Goal: Entertainment & Leisure: Consume media (video, audio)

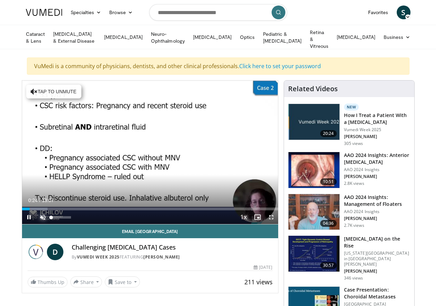
click at [36, 224] on span "Video Player" at bounding box center [43, 218] width 14 height 14
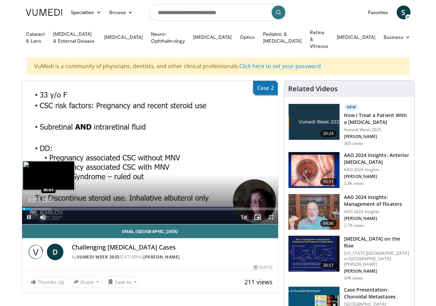
click at [24, 211] on div "Progress Bar" at bounding box center [24, 209] width 1 height 3
click at [23, 211] on div "Progress Bar" at bounding box center [23, 209] width 1 height 3
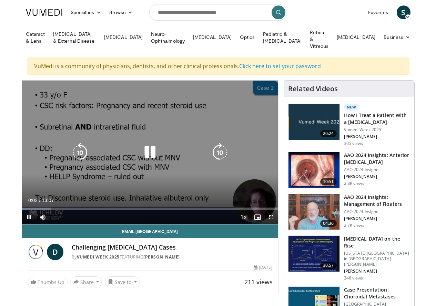
click at [101, 177] on div "10 seconds Tap to unmute" at bounding box center [150, 153] width 256 height 144
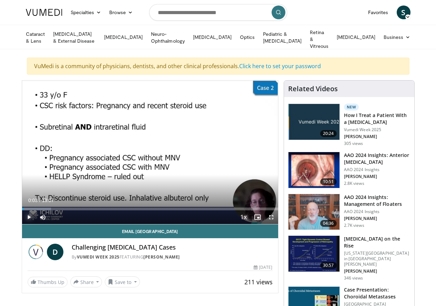
click at [22, 224] on span "Video Player" at bounding box center [29, 218] width 14 height 14
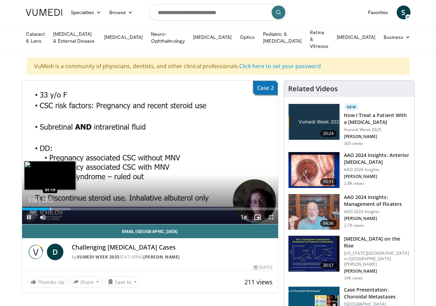
click at [50, 211] on div "Progress Bar" at bounding box center [50, 209] width 1 height 3
click at [31, 211] on div "01:22" at bounding box center [35, 209] width 27 height 3
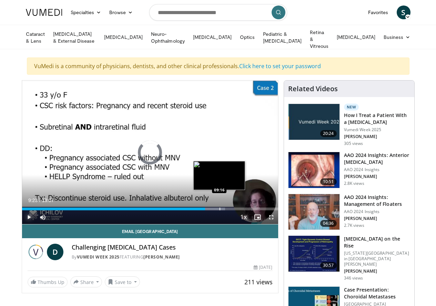
click at [202, 211] on div "Loaded : 79.40% 09:16 09:16" at bounding box center [150, 209] width 256 height 3
click at [222, 211] on div "Progress Bar" at bounding box center [222, 209] width 1 height 3
click at [214, 211] on div "Progress Bar" at bounding box center [214, 209] width 1 height 3
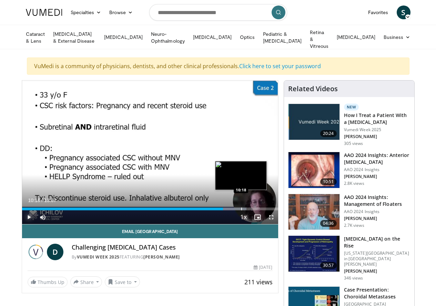
click at [241, 211] on div "Progress Bar" at bounding box center [241, 209] width 1 height 3
click at [240, 211] on div "Progress Bar" at bounding box center [240, 209] width 1 height 3
click at [219, 211] on div "10:05" at bounding box center [120, 209] width 197 height 3
